Goal: Information Seeking & Learning: Learn about a topic

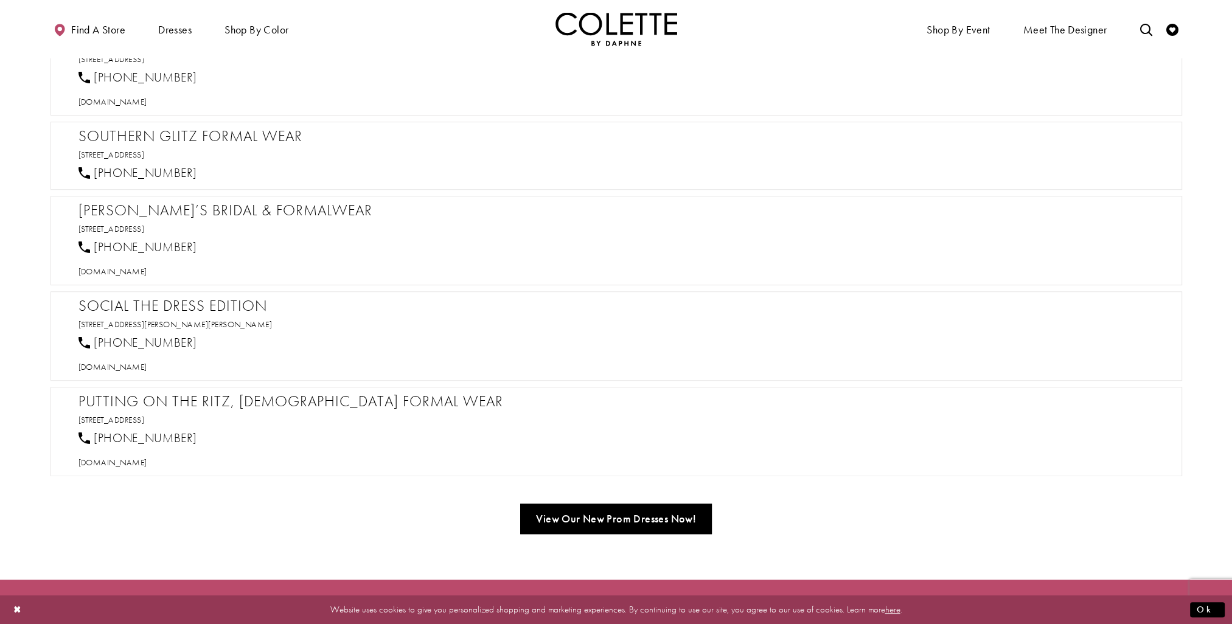
scroll to position [1156, 0]
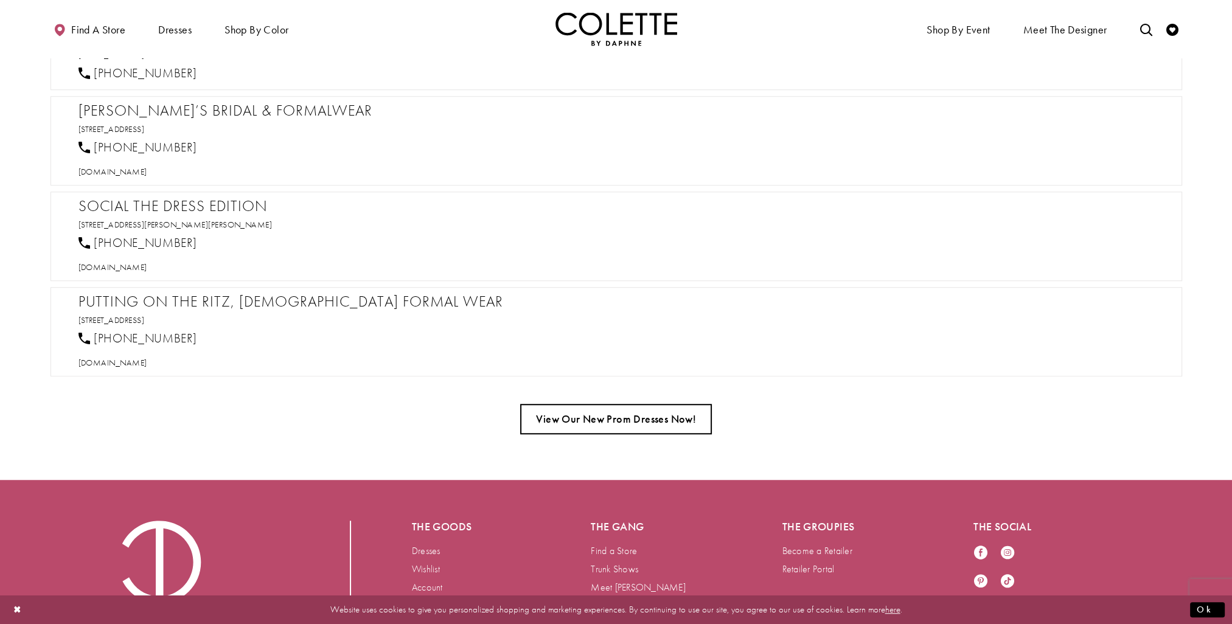
click at [662, 409] on link "View Our New Prom Dresses Now!" at bounding box center [616, 419] width 192 height 30
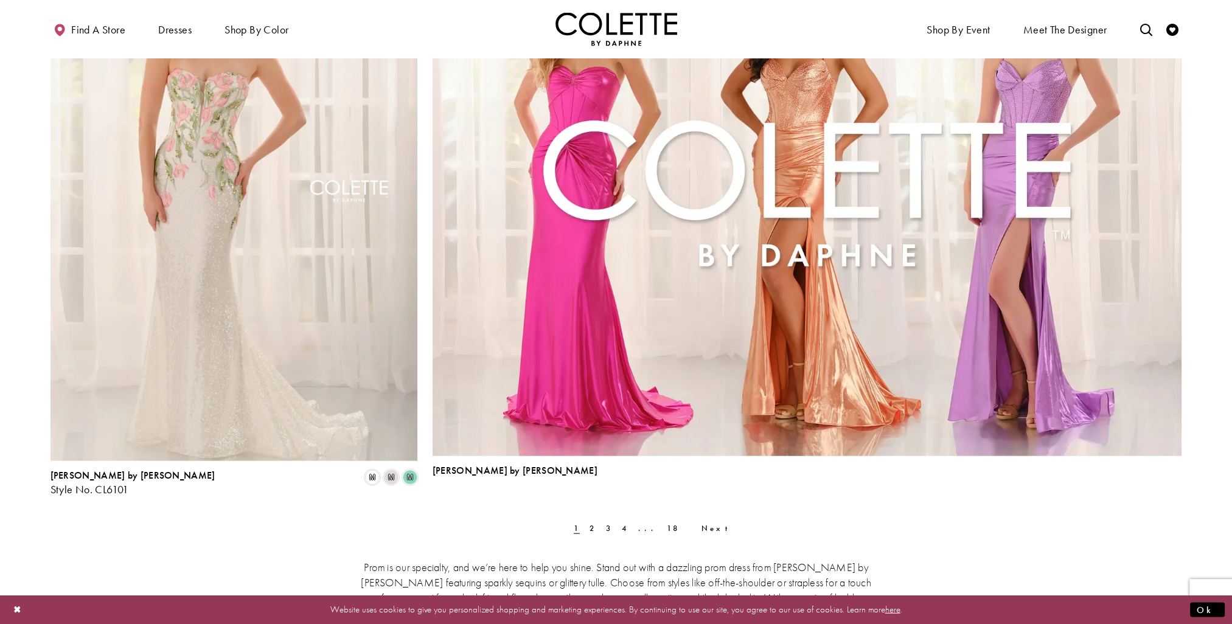
scroll to position [3468, 0]
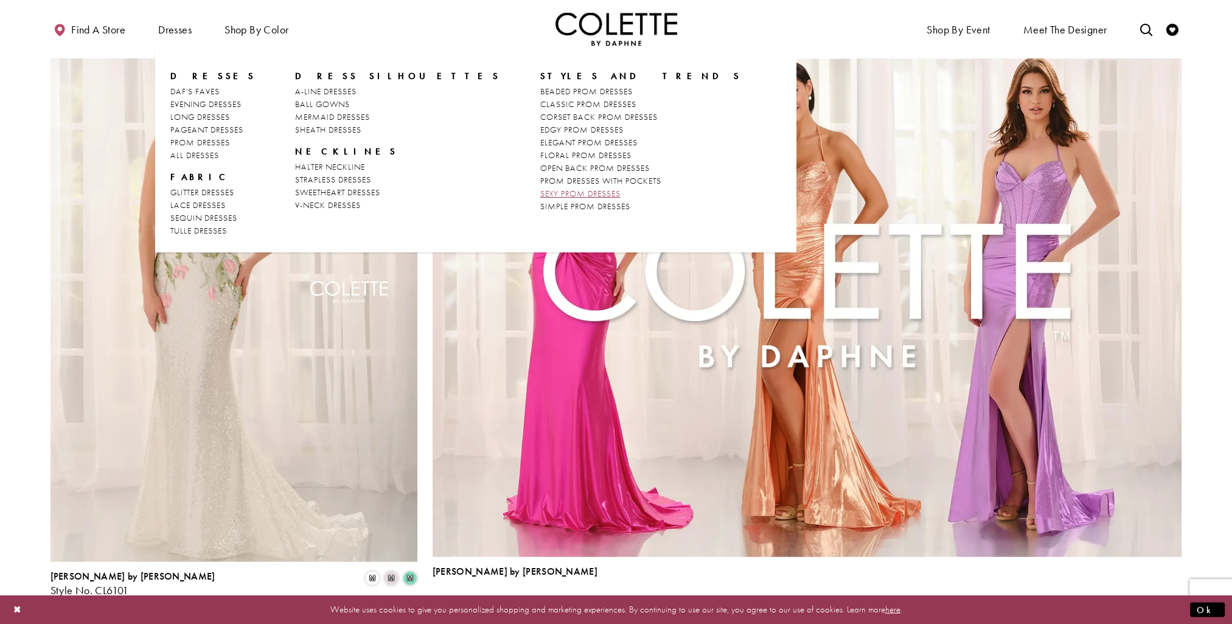
click at [540, 195] on span "SEXY PROM DRESSES" at bounding box center [580, 193] width 80 height 11
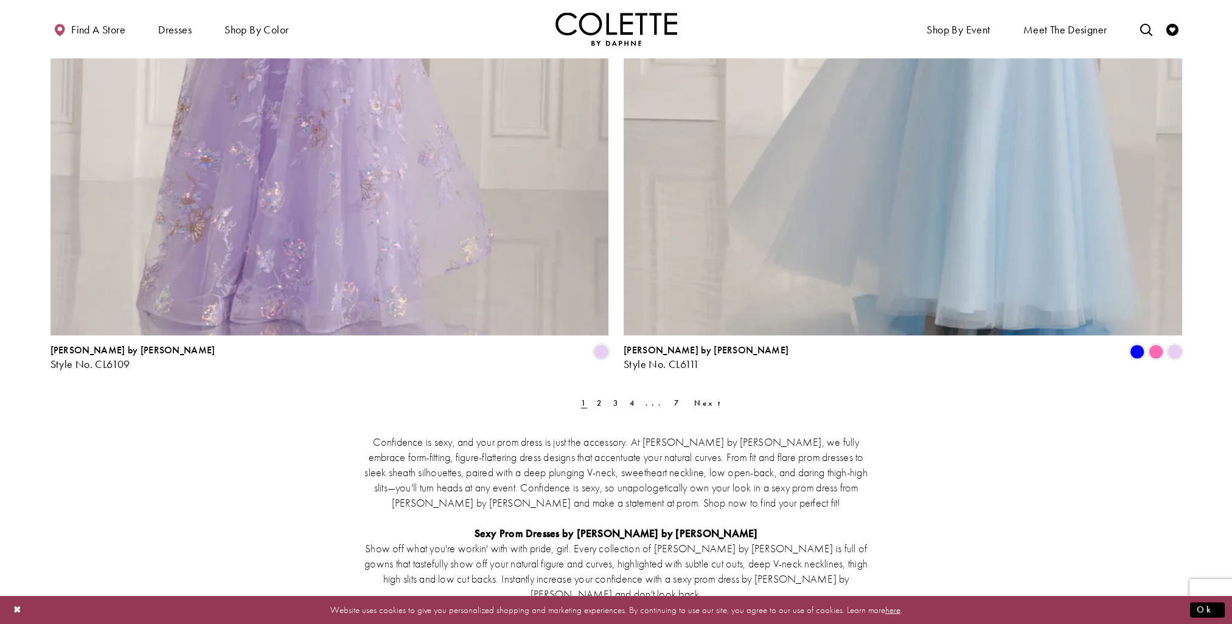
scroll to position [3103, 0]
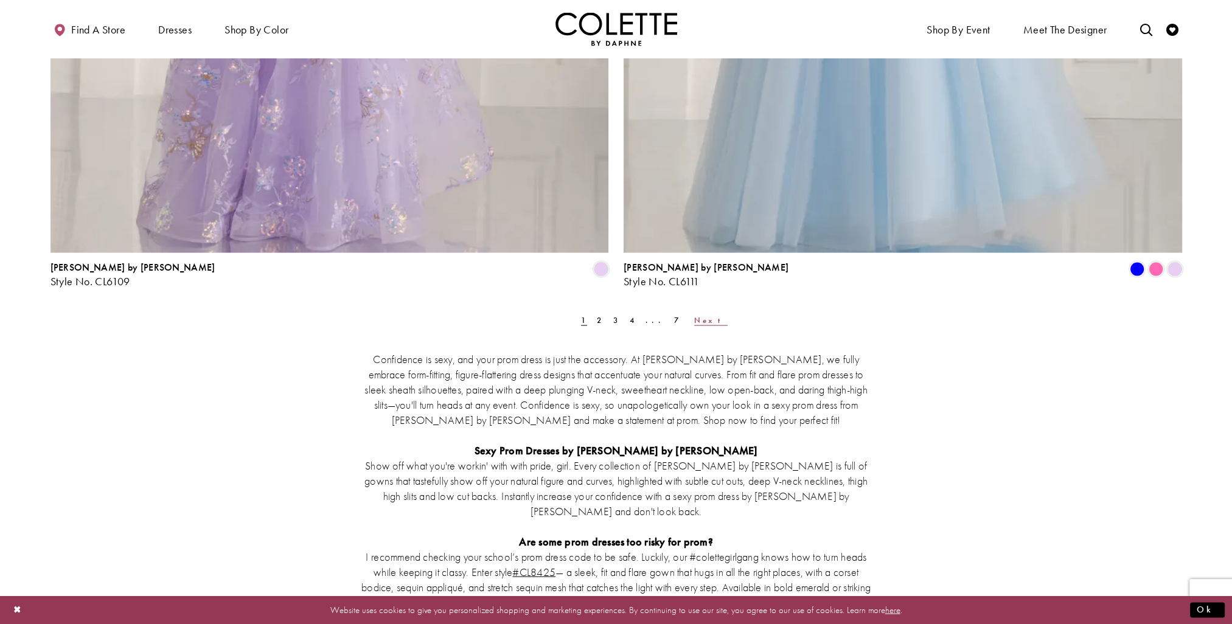
click at [694, 321] on span "Next" at bounding box center [710, 320] width 33 height 10
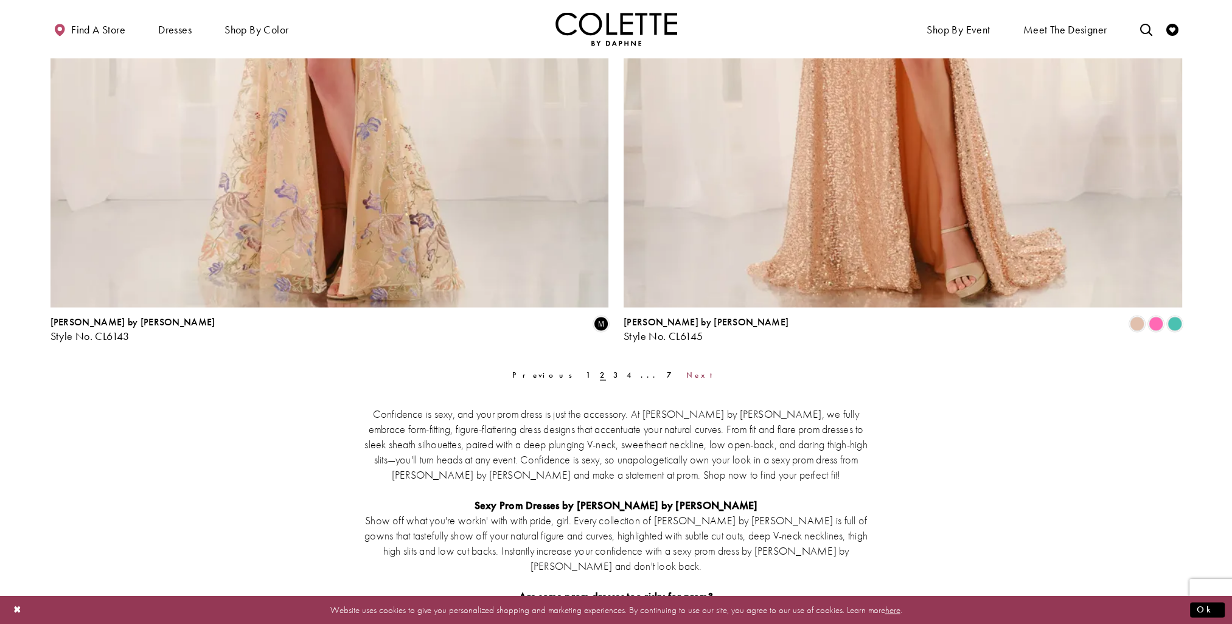
scroll to position [3107, 0]
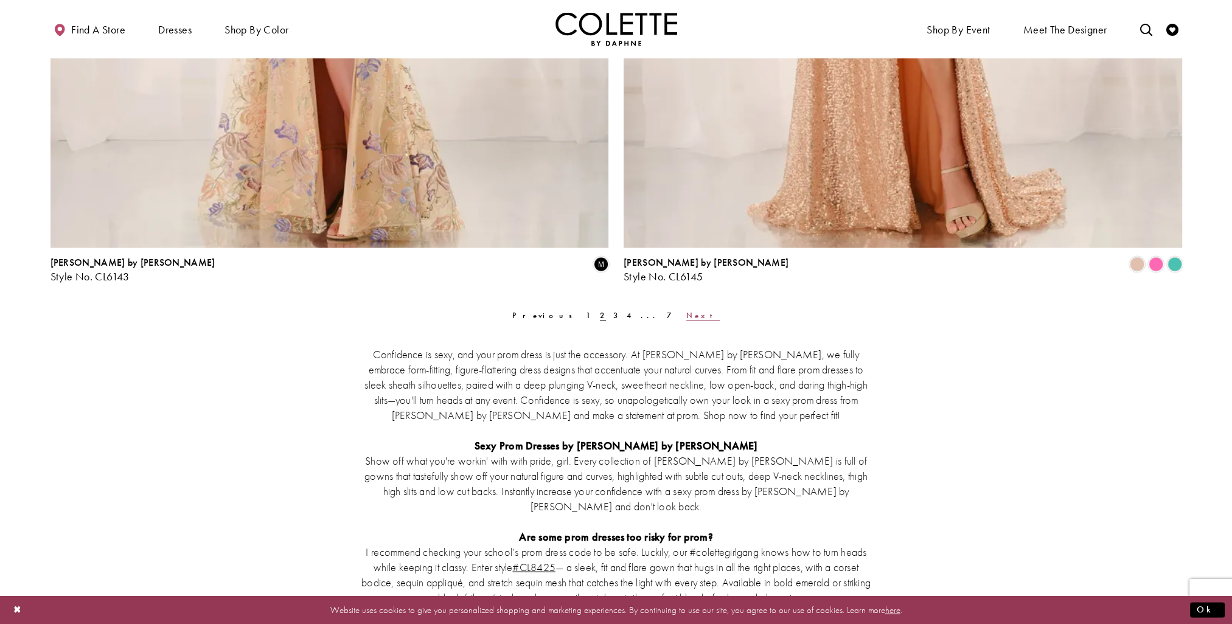
click at [686, 313] on span "Next" at bounding box center [702, 315] width 33 height 10
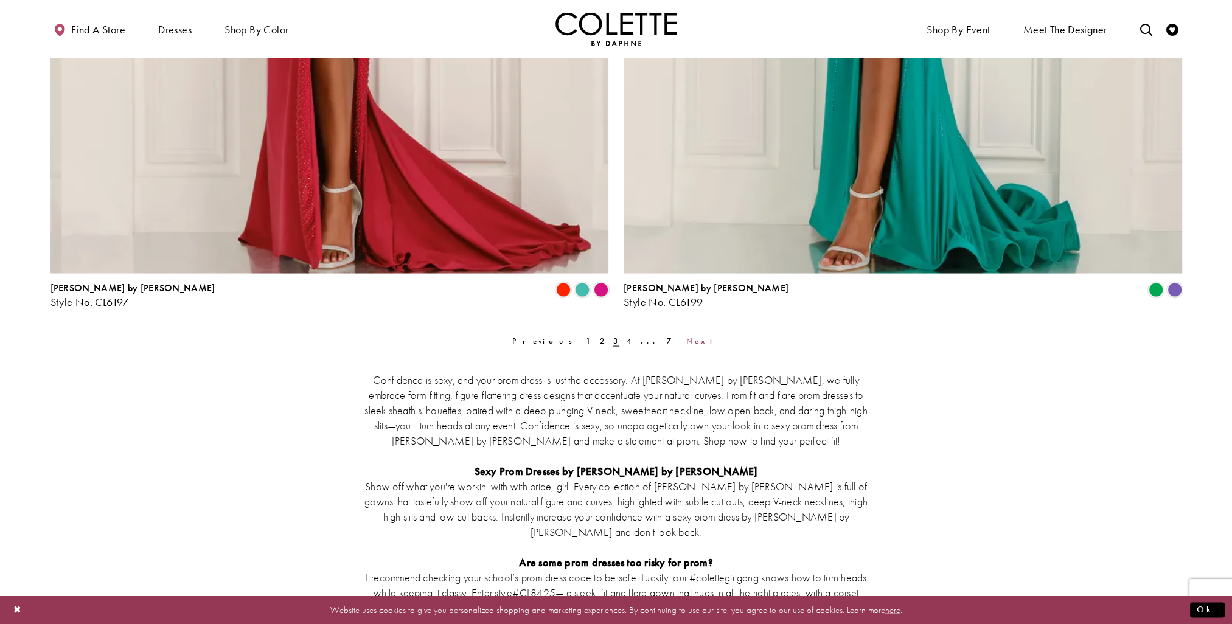
scroll to position [3168, 0]
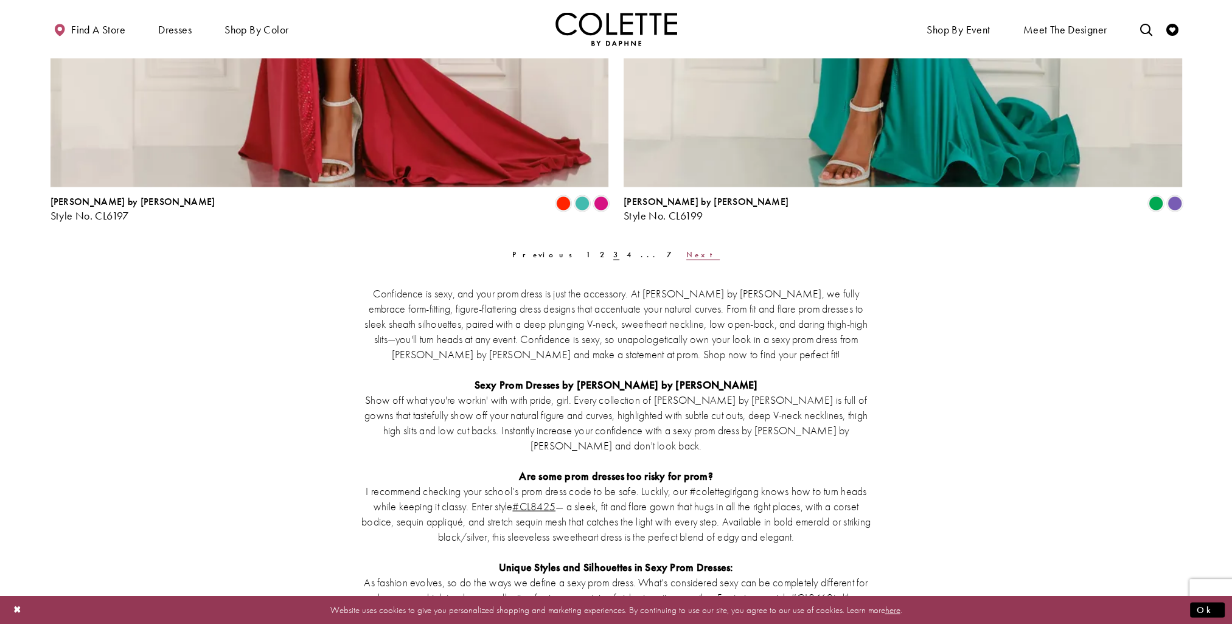
click at [686, 254] on span "Next" at bounding box center [702, 254] width 33 height 10
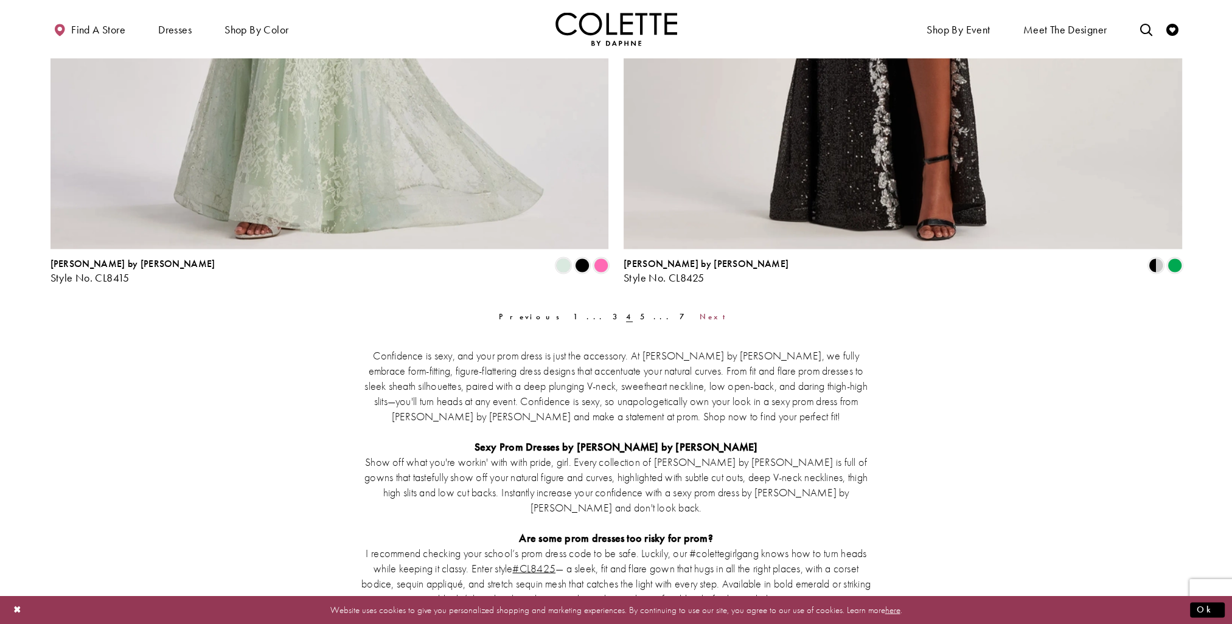
scroll to position [3107, 0]
click at [699, 313] on span "Next" at bounding box center [715, 315] width 33 height 10
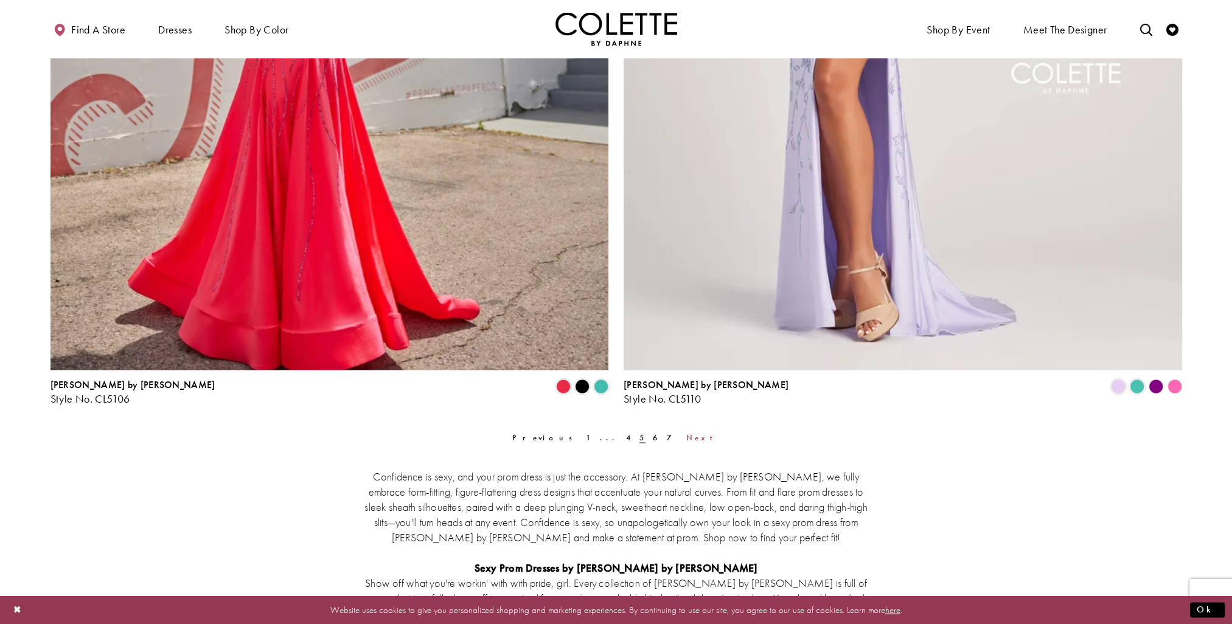
scroll to position [3229, 0]
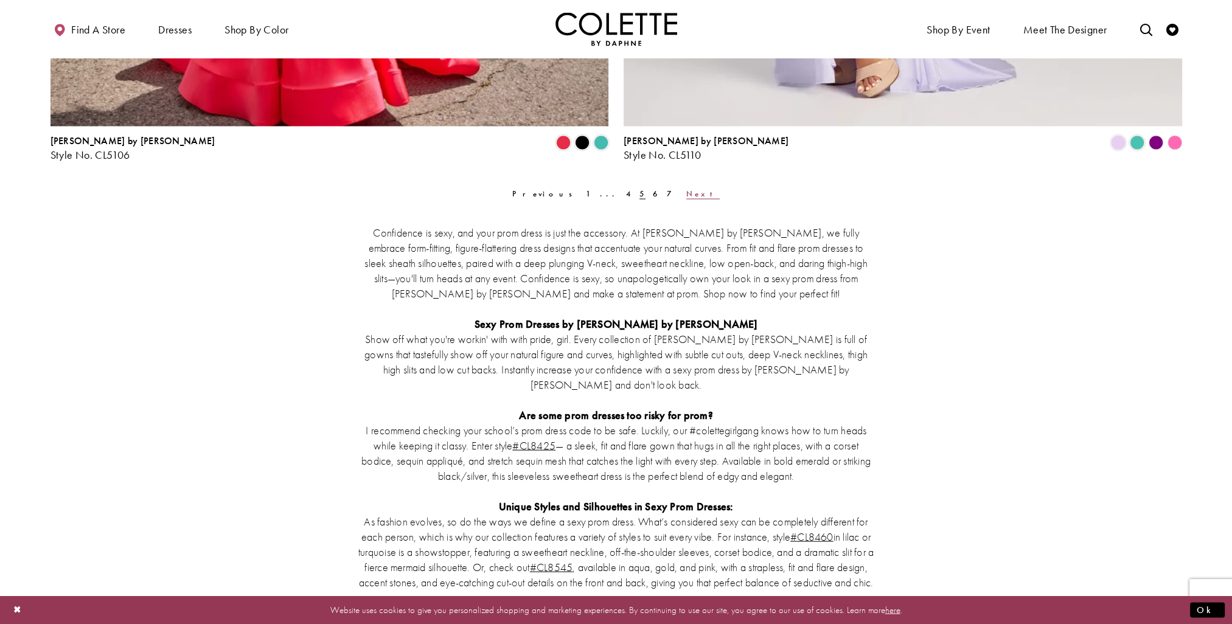
click at [686, 197] on span "Next" at bounding box center [702, 194] width 33 height 10
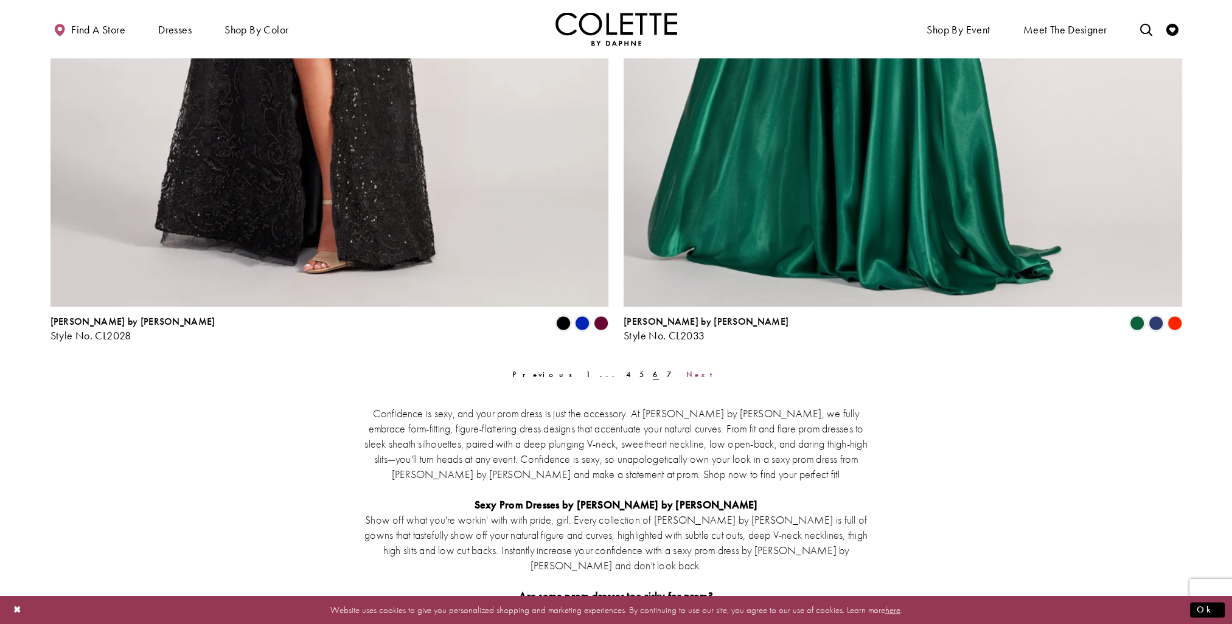
scroll to position [3168, 0]
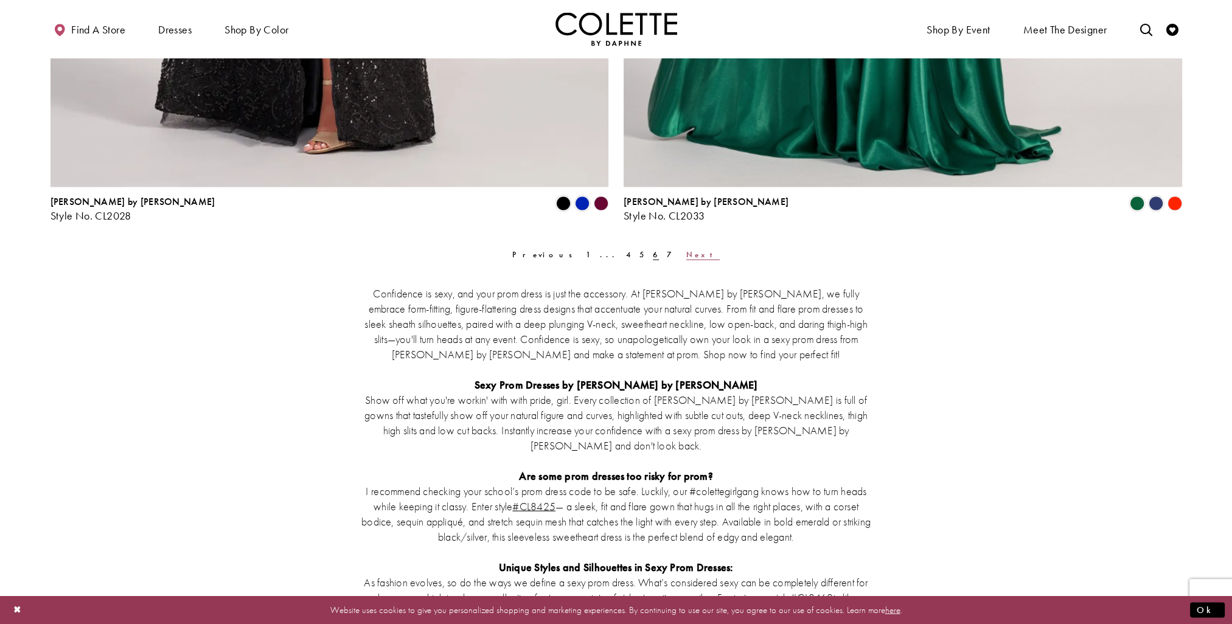
click at [683, 251] on link "Next" at bounding box center [703, 255] width 41 height 18
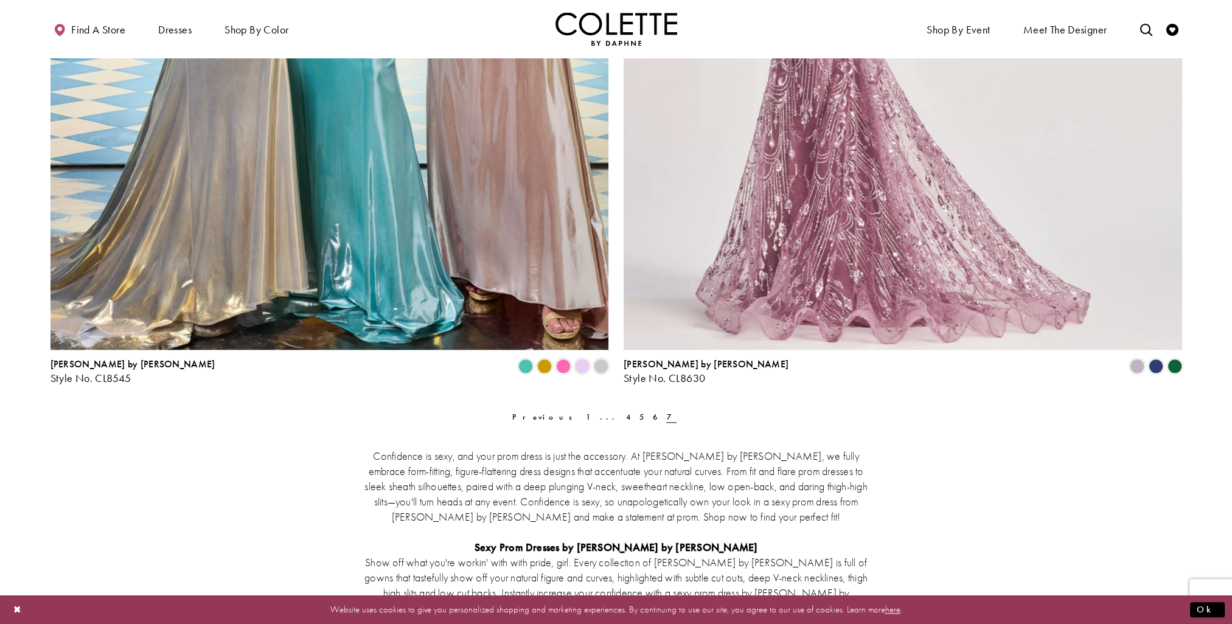
scroll to position [1891, 0]
